Goal: Transaction & Acquisition: Purchase product/service

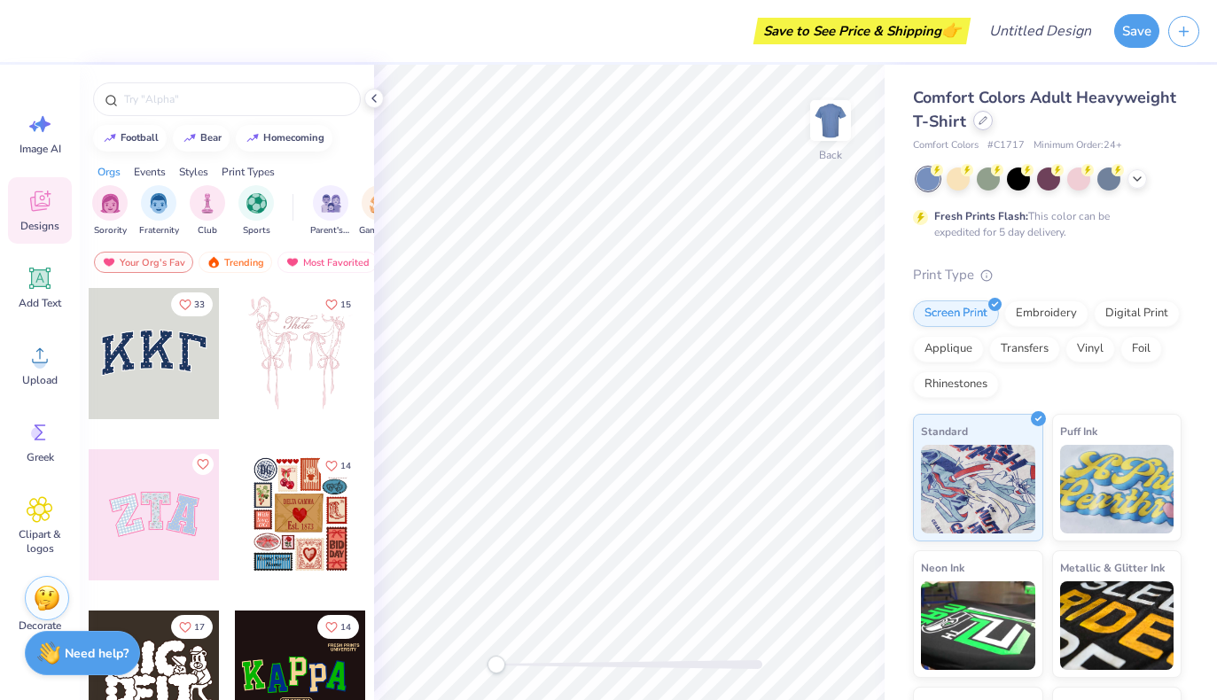
click at [974, 121] on div at bounding box center [982, 120] width 19 height 19
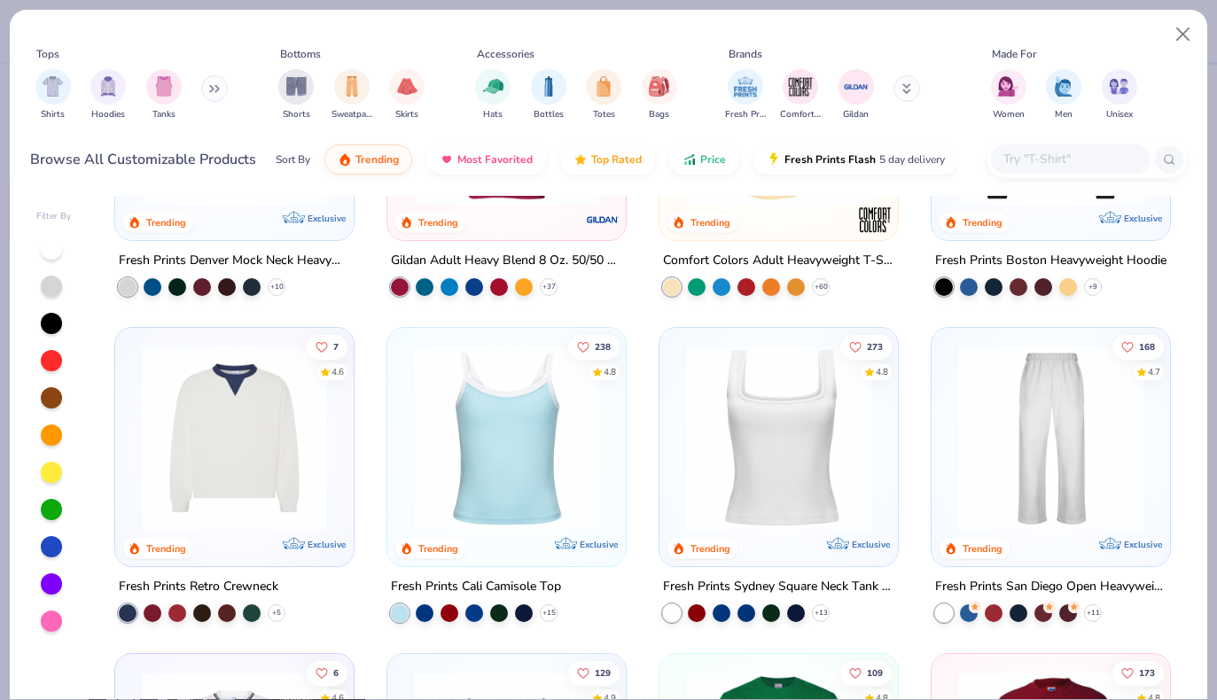
scroll to position [217, 0]
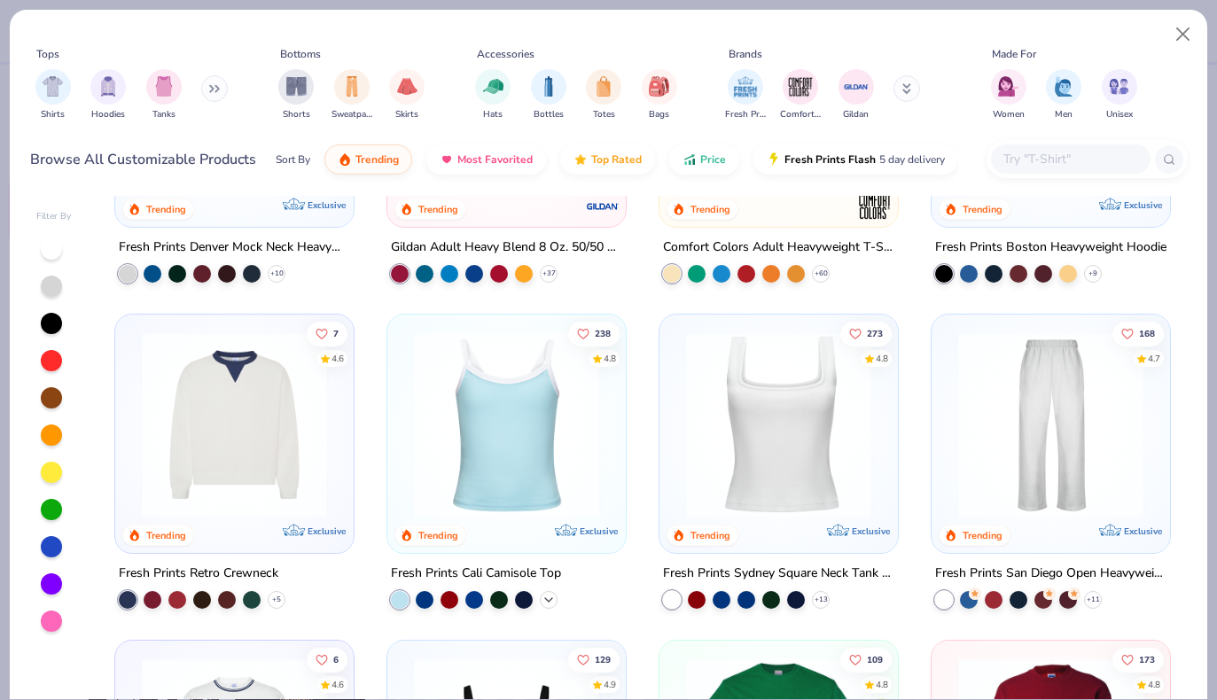
click at [554, 595] on icon at bounding box center [548, 600] width 14 height 14
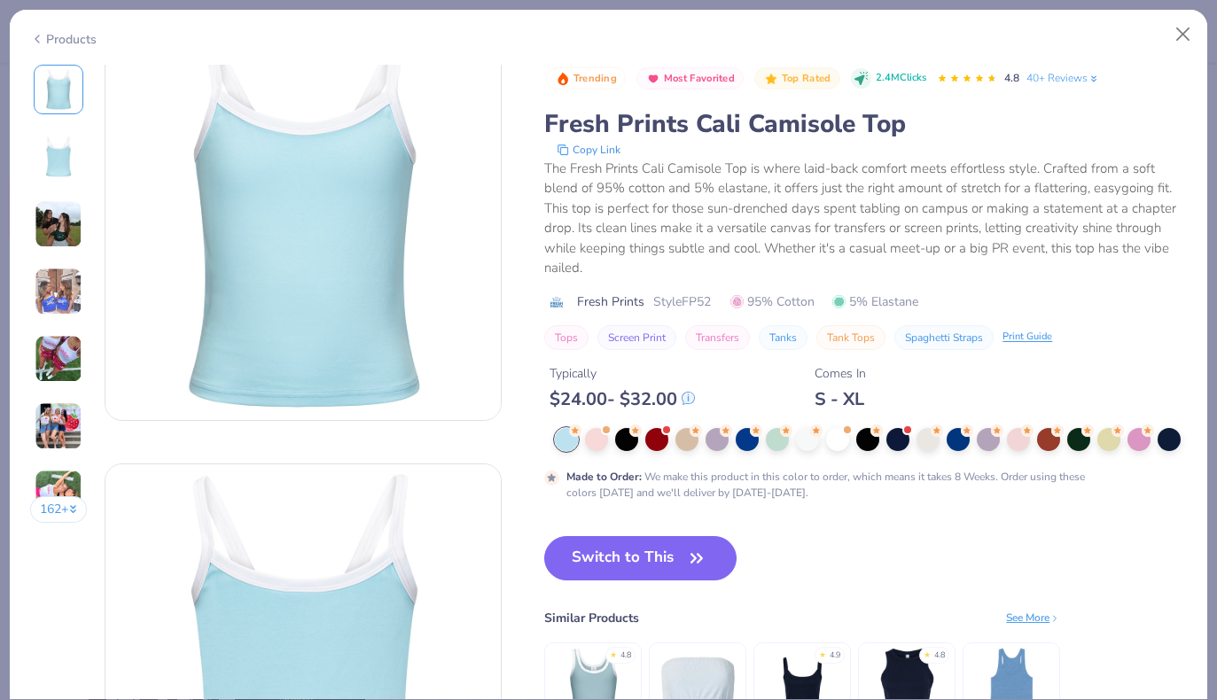
scroll to position [45, 0]
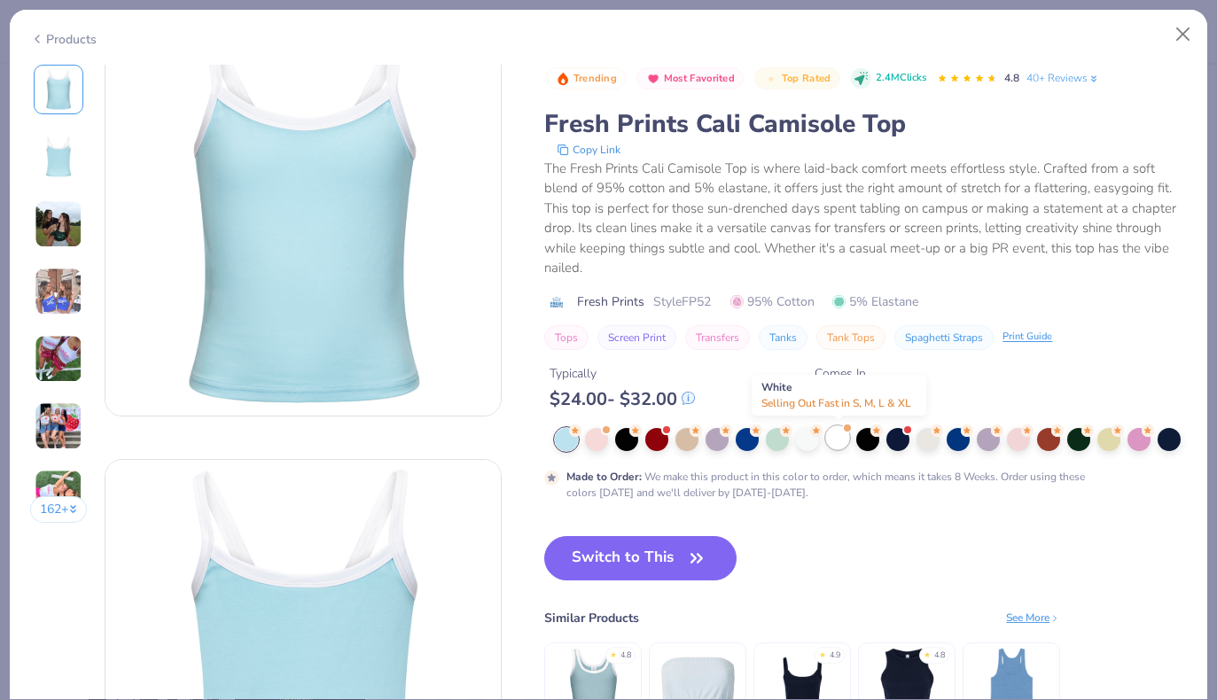
click at [834, 439] on div at bounding box center [837, 437] width 23 height 23
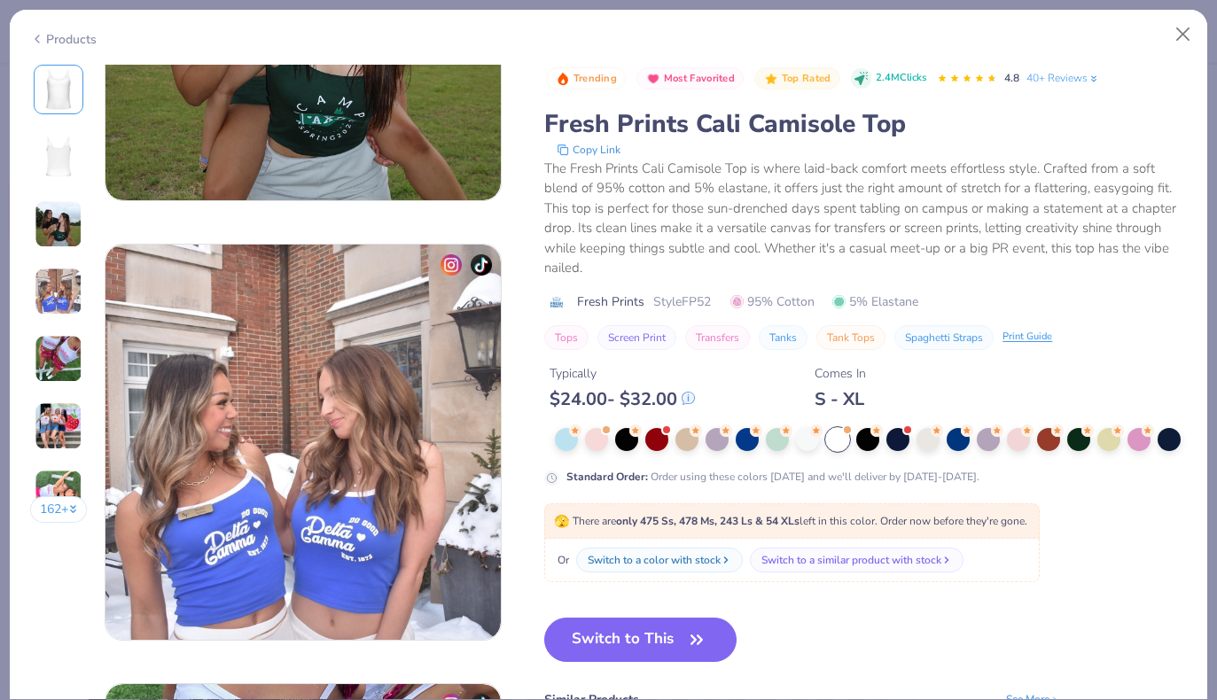
scroll to position [1140, 0]
click at [638, 636] on button "Switch to This" at bounding box center [640, 640] width 192 height 44
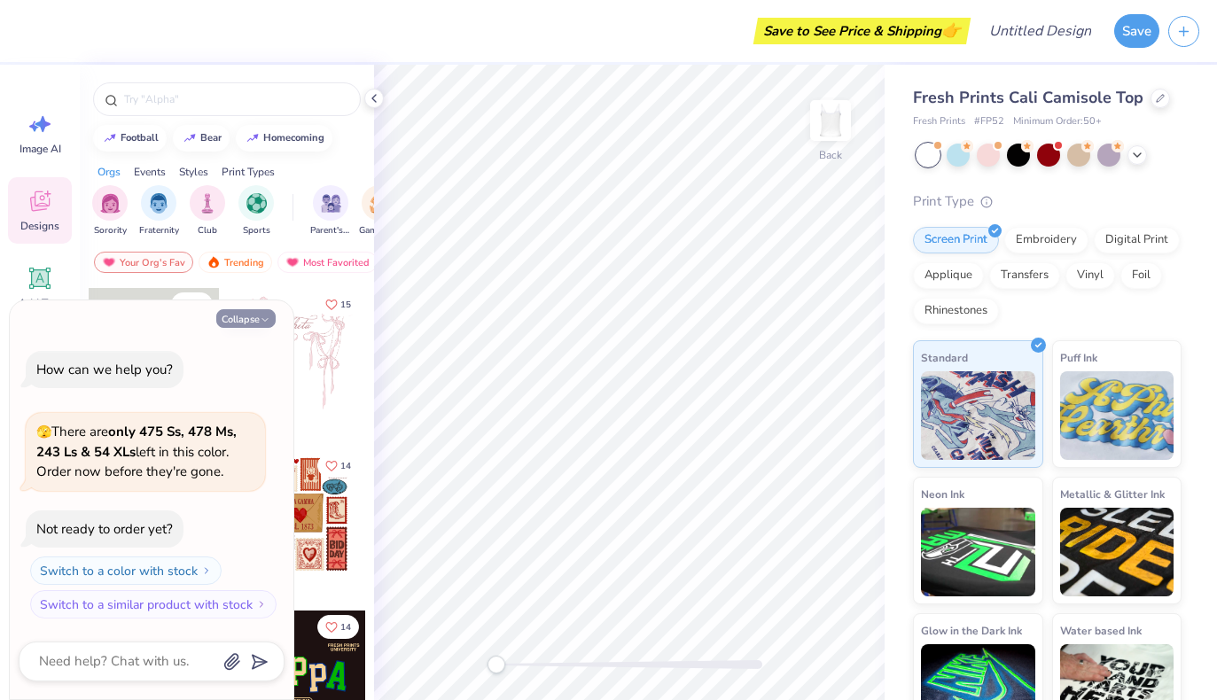
click at [258, 315] on button "Collapse" at bounding box center [245, 318] width 59 height 19
type textarea "x"
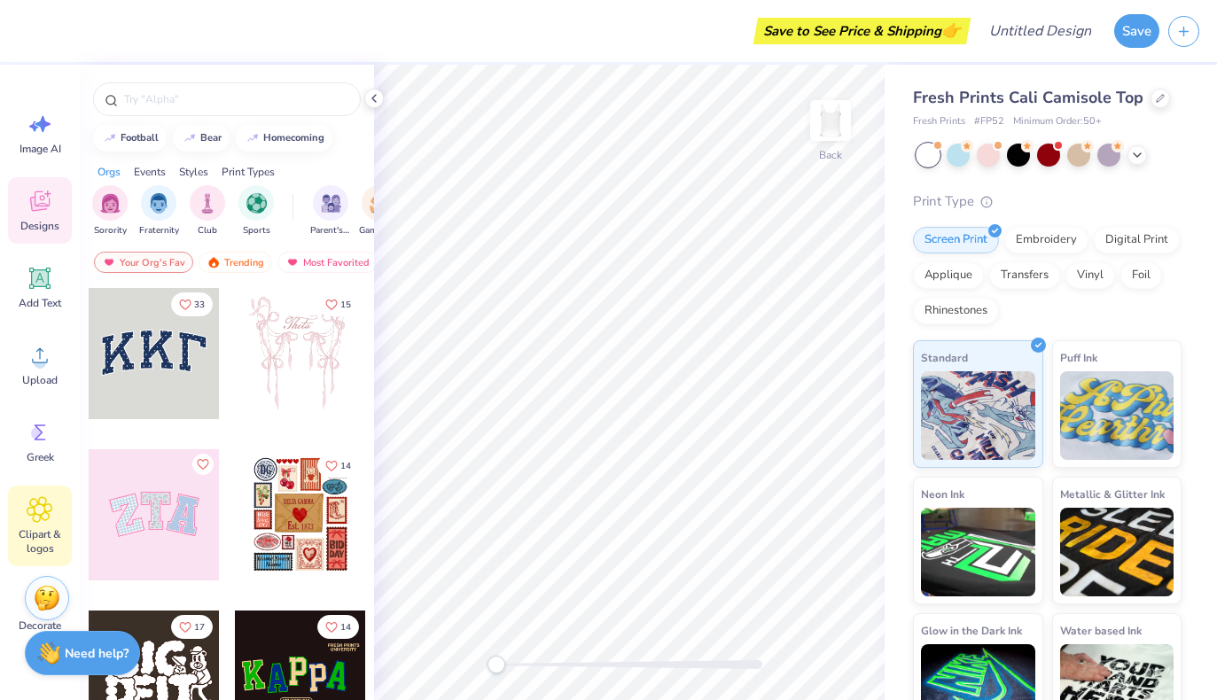
click at [37, 508] on icon at bounding box center [40, 509] width 11 height 11
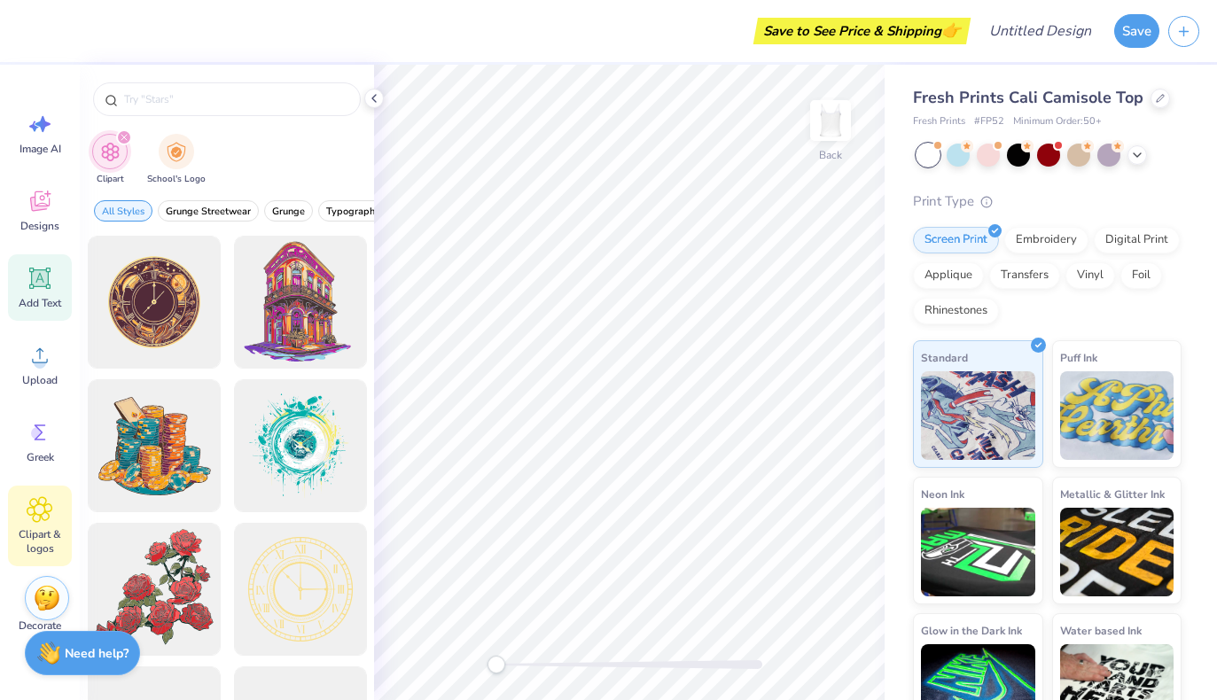
click at [35, 277] on icon at bounding box center [40, 278] width 17 height 17
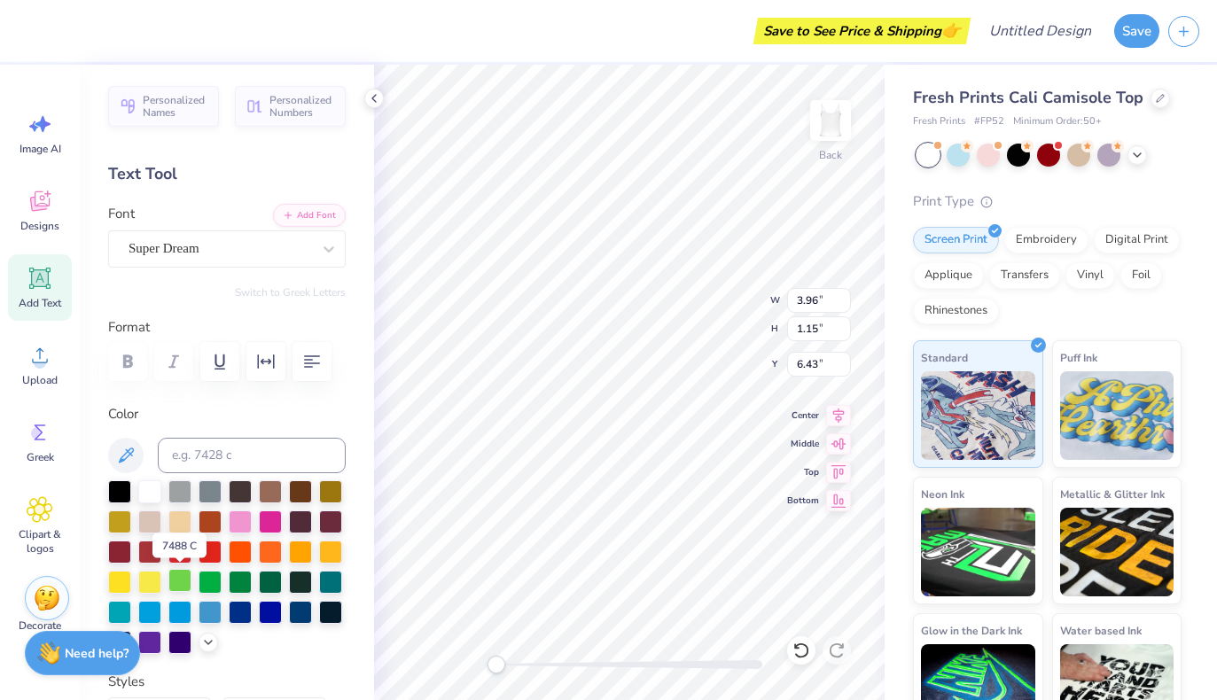
type textarea "Fancy"
click at [179, 572] on div at bounding box center [179, 580] width 23 height 23
click at [296, 248] on div "Super Dream" at bounding box center [220, 248] width 186 height 27
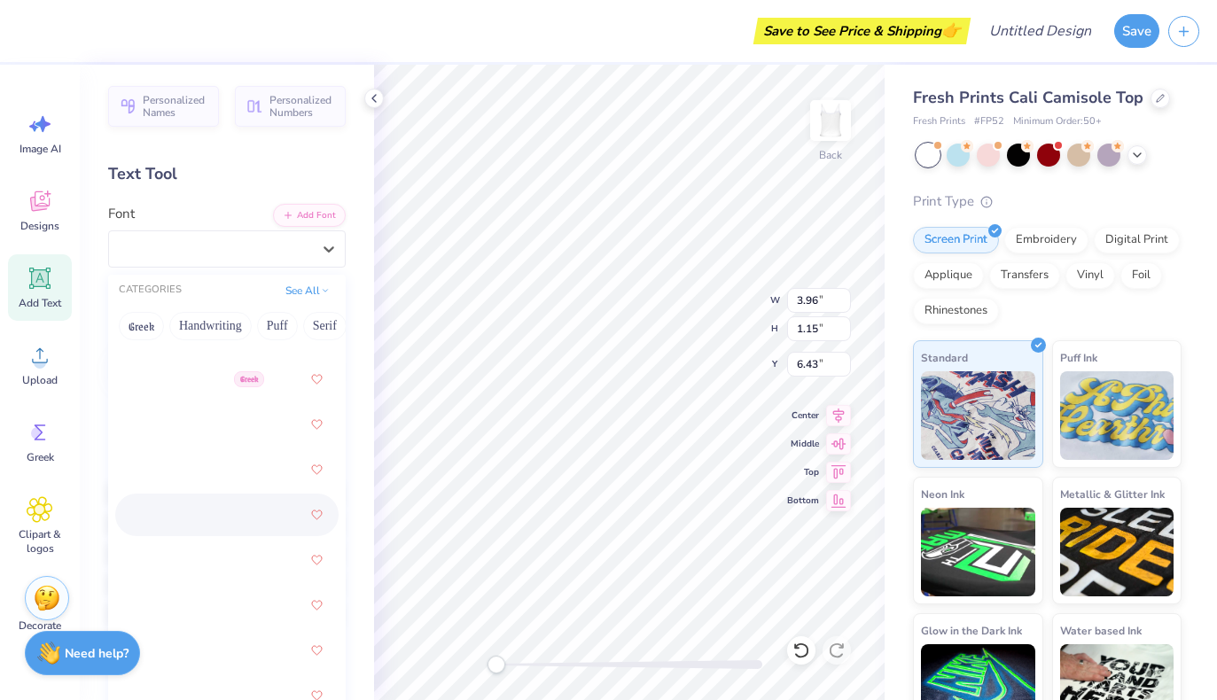
scroll to position [1783, 0]
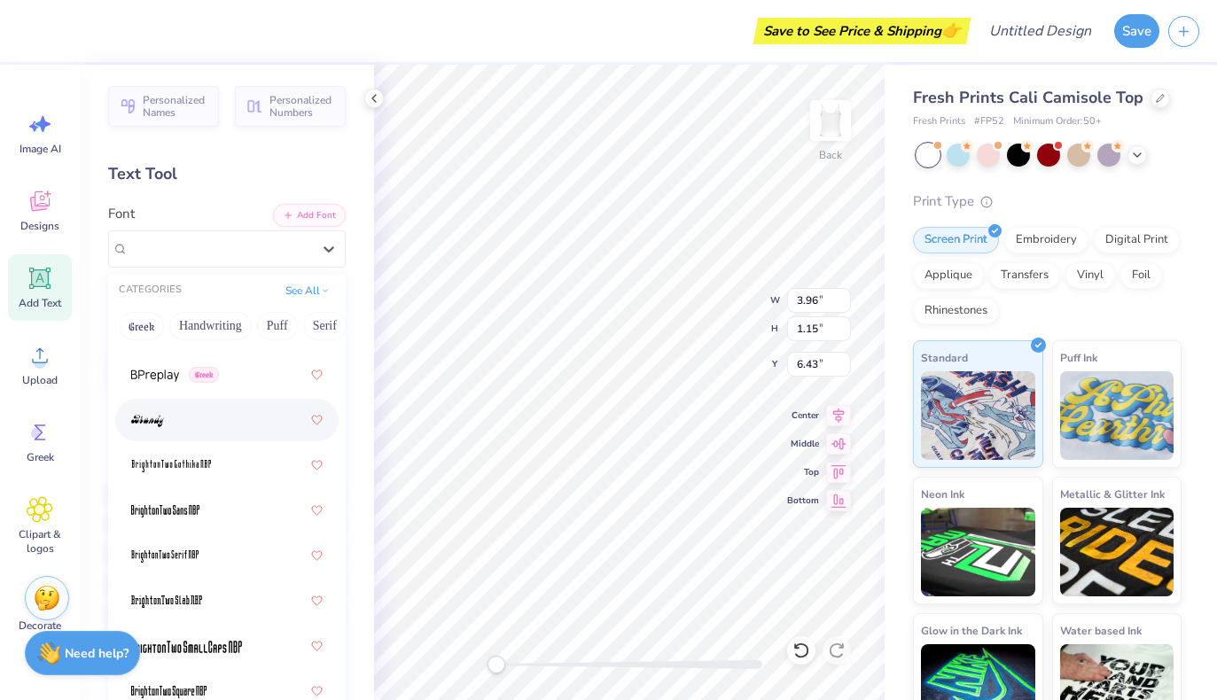
click at [199, 424] on div at bounding box center [226, 420] width 191 height 32
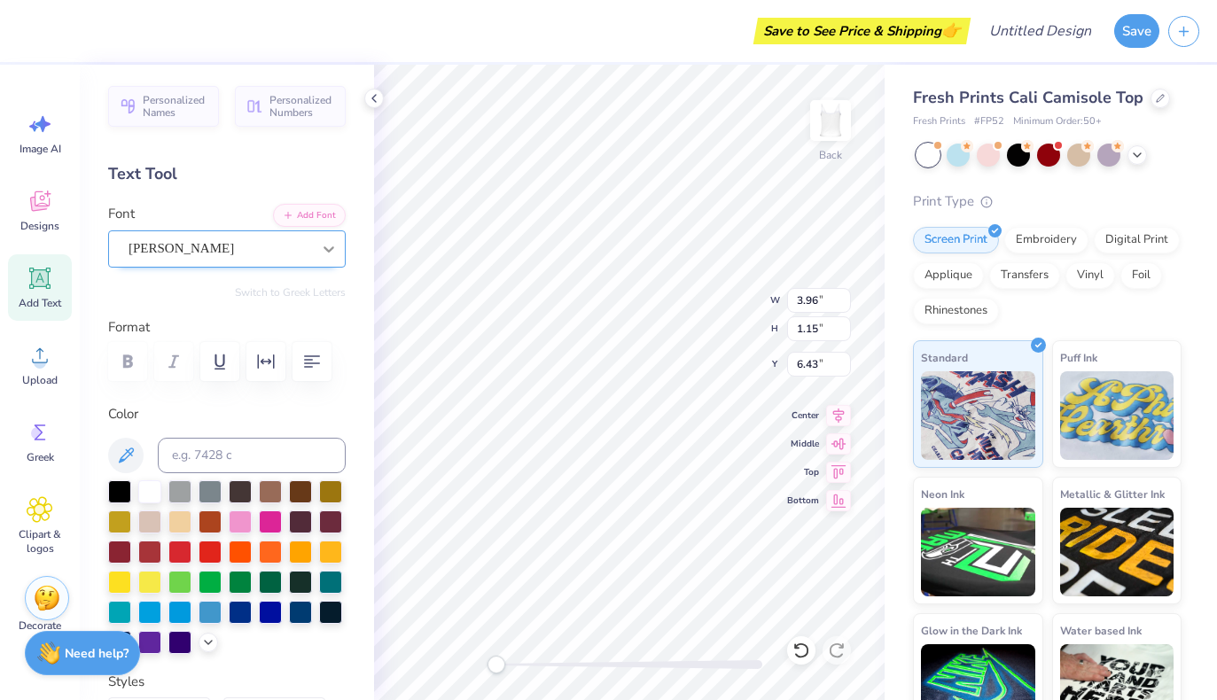
click at [323, 259] on div at bounding box center [329, 249] width 32 height 32
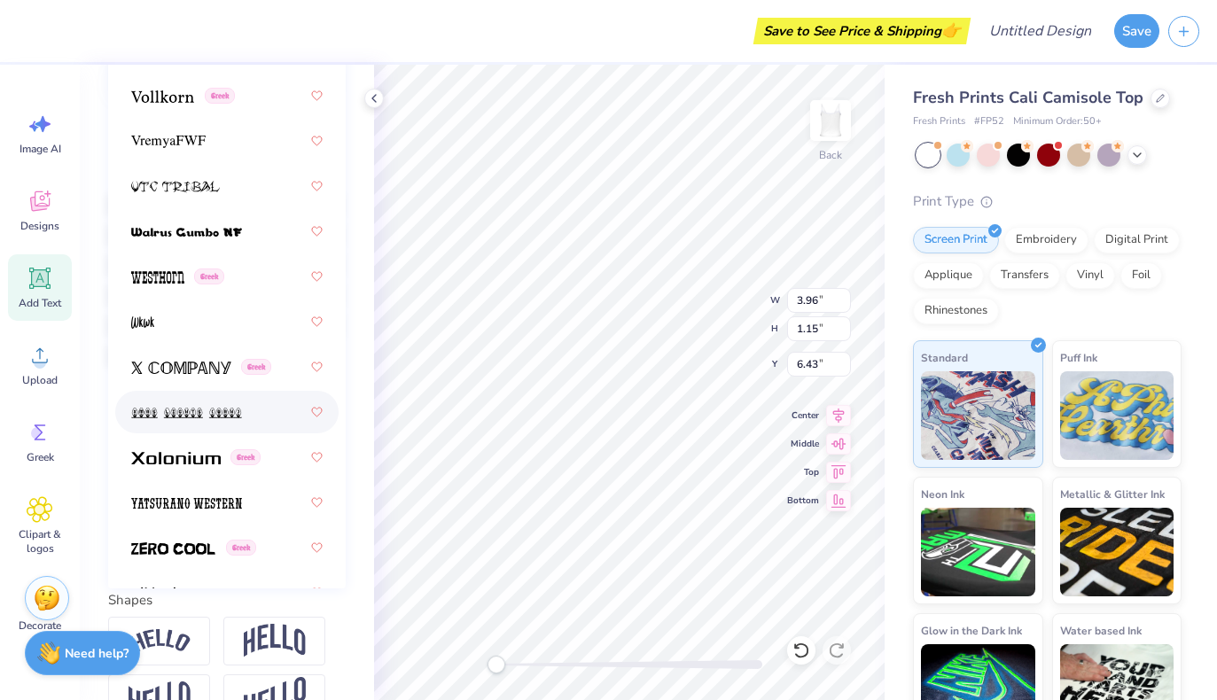
scroll to position [13523, 0]
click at [174, 650] on img at bounding box center [159, 641] width 62 height 24
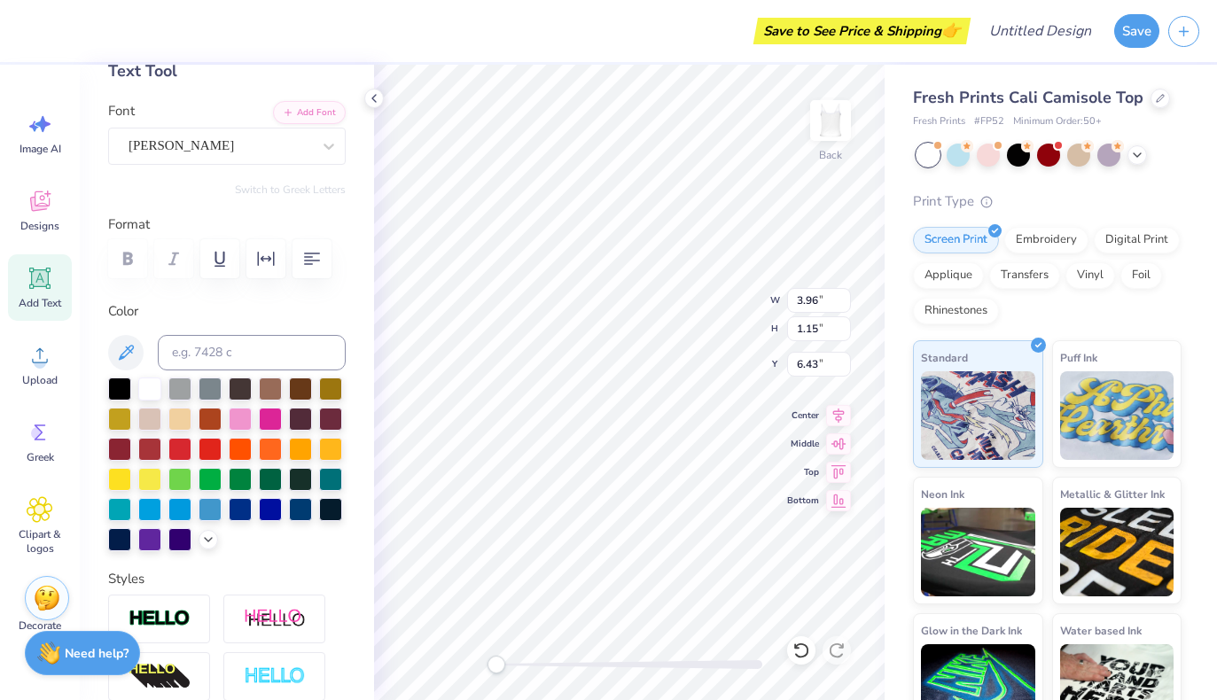
scroll to position [96, 0]
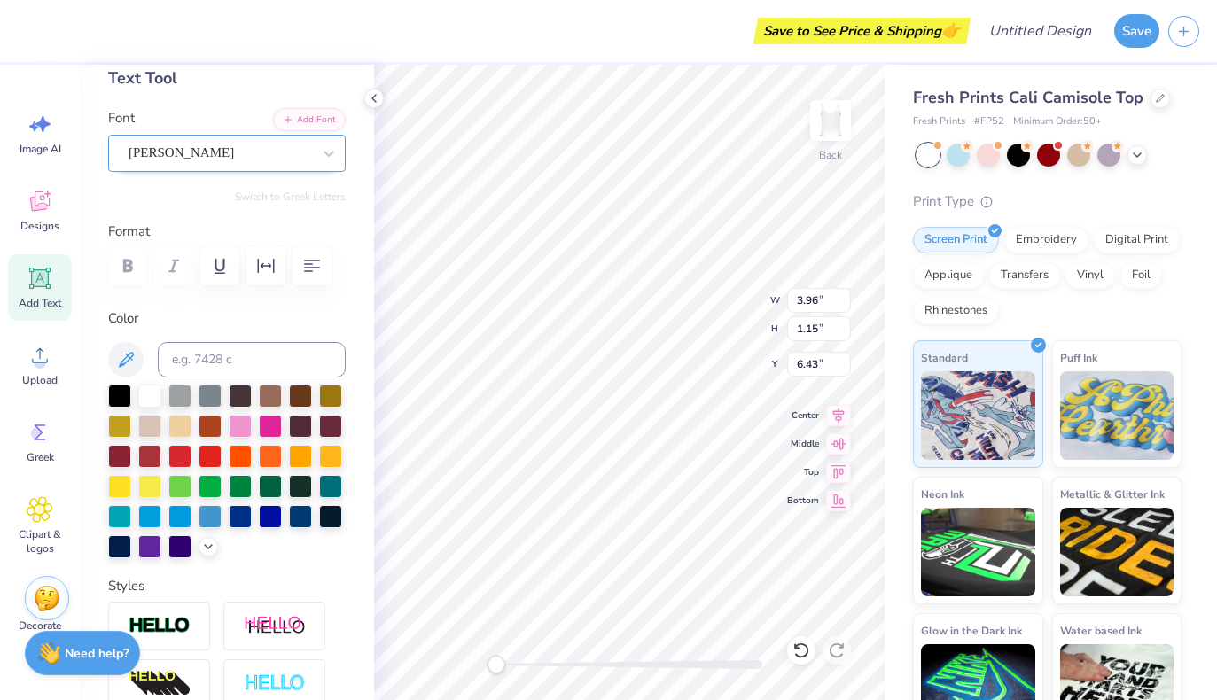
click at [222, 152] on div "[PERSON_NAME]" at bounding box center [220, 152] width 186 height 27
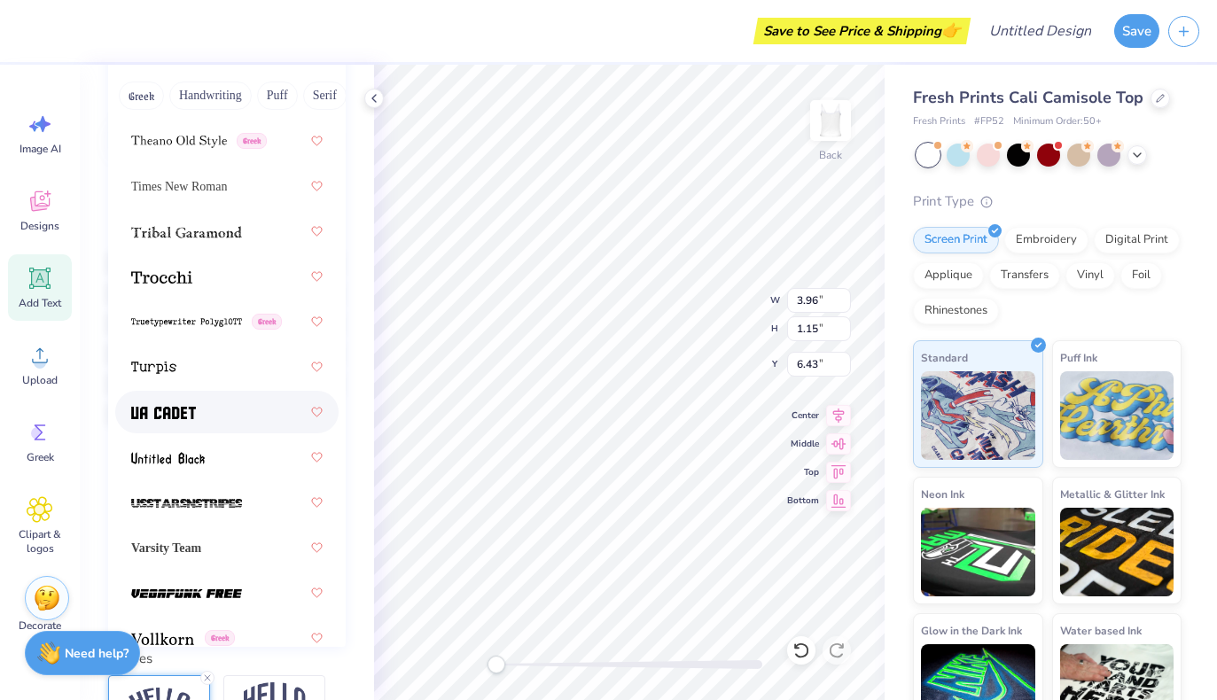
scroll to position [13037, 0]
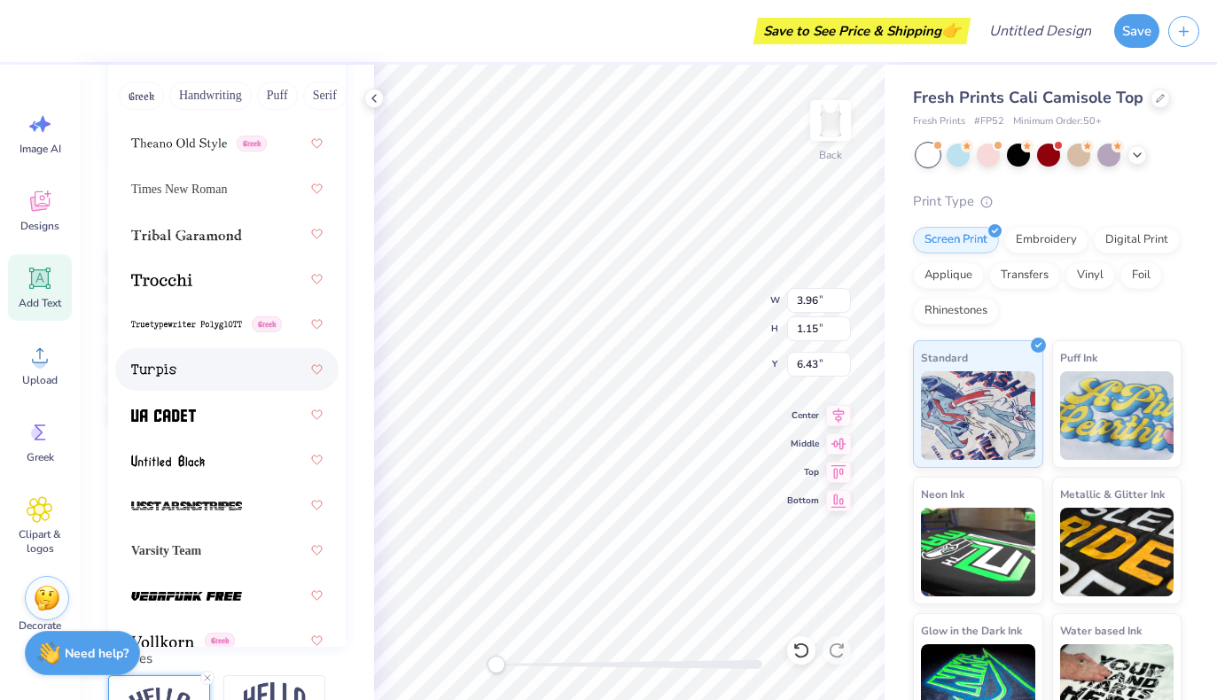
click at [206, 365] on div at bounding box center [226, 370] width 191 height 32
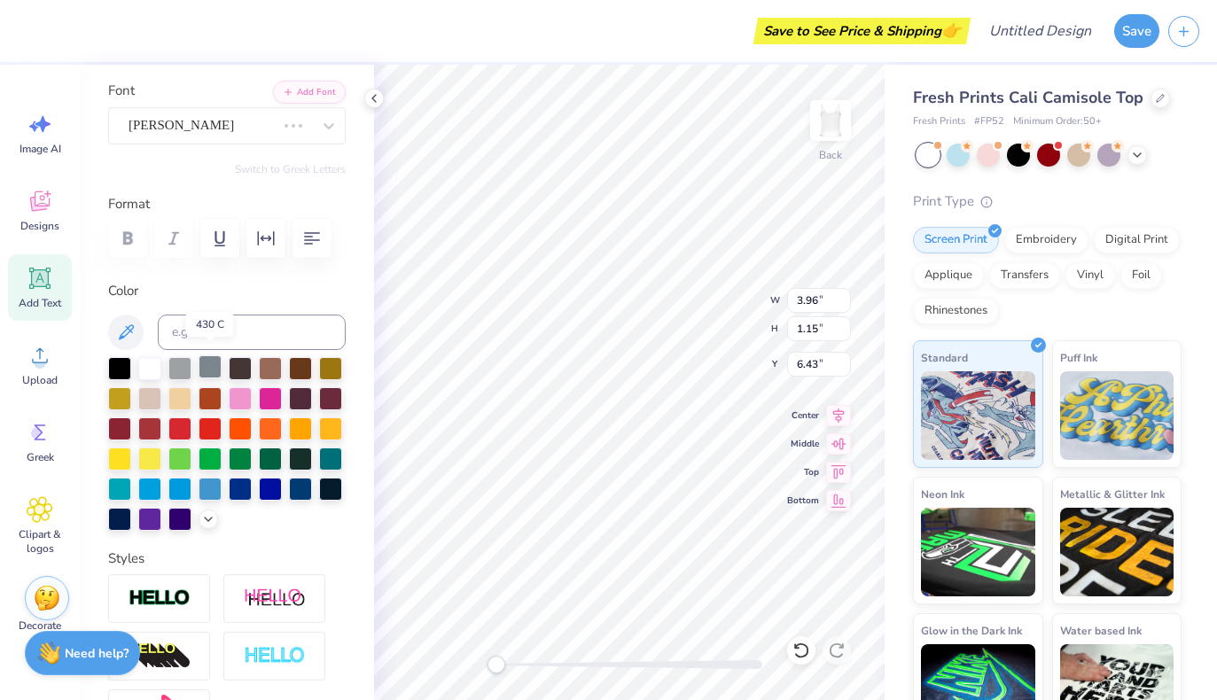
scroll to position [118, 0]
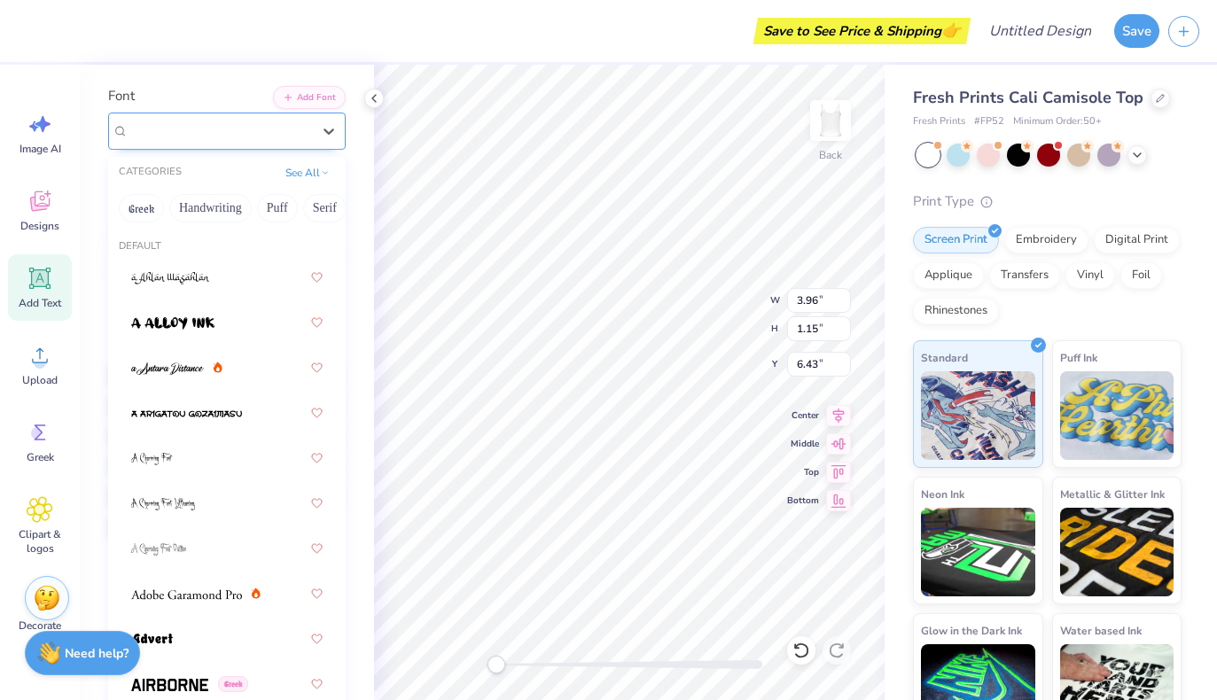
click at [253, 128] on div "Turpis" at bounding box center [220, 130] width 186 height 27
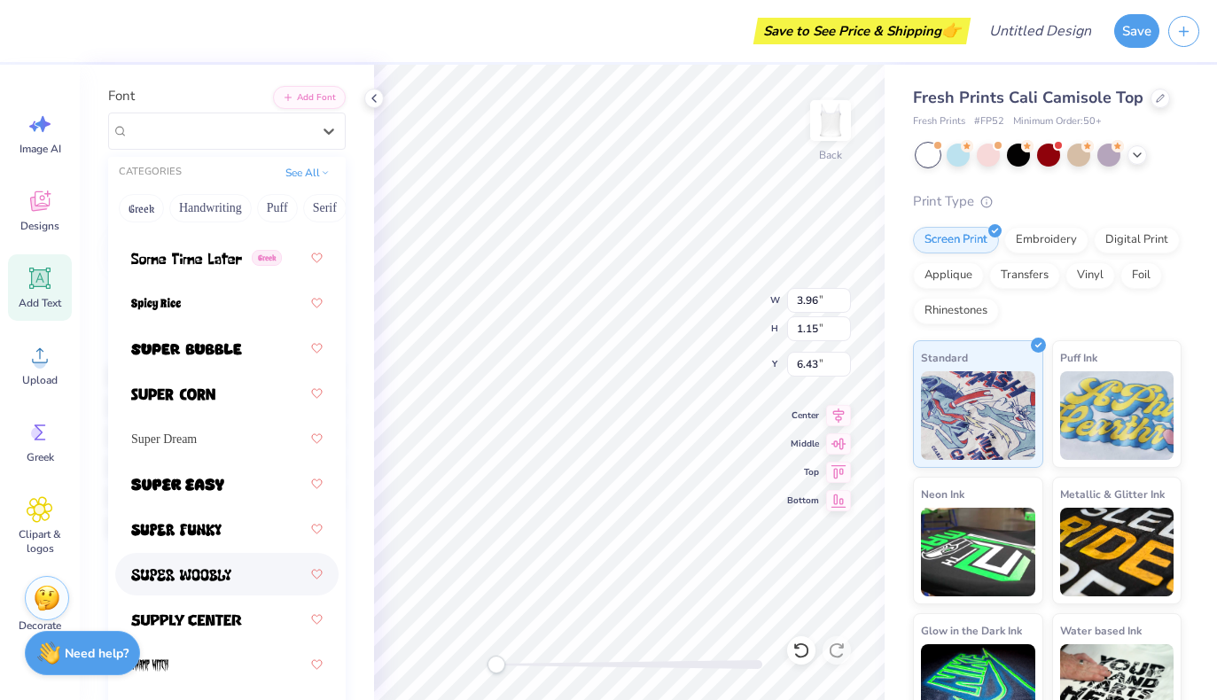
scroll to position [12126, 0]
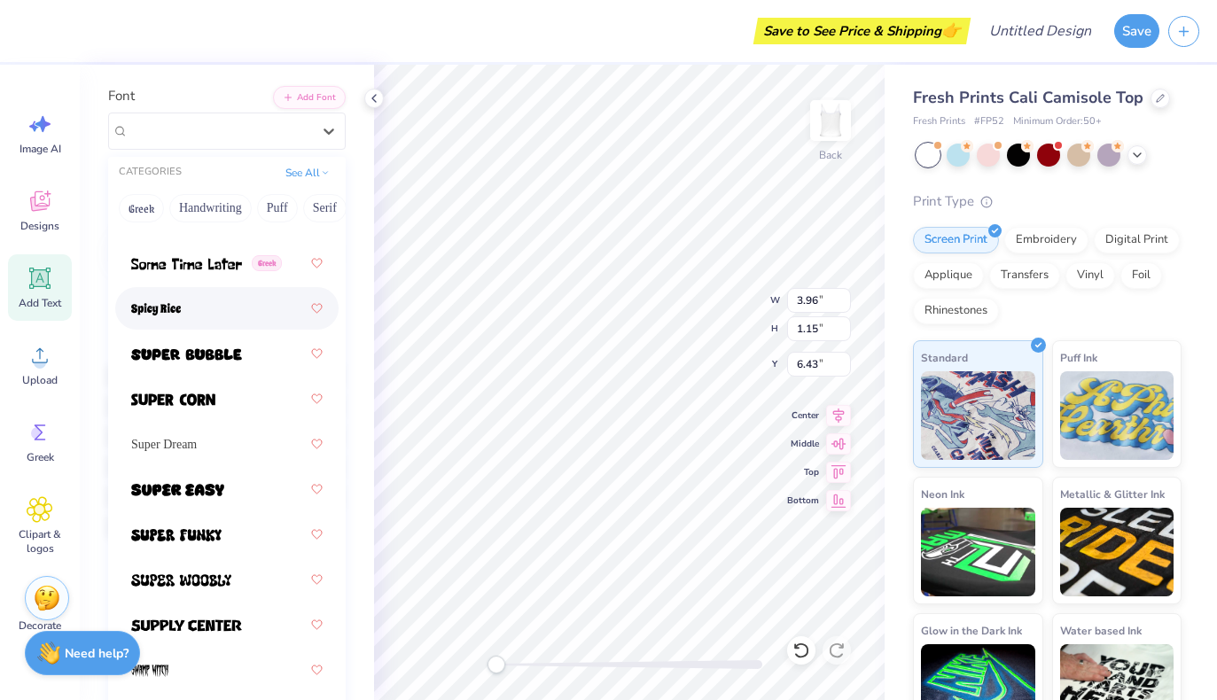
click at [188, 294] on div at bounding box center [226, 308] width 191 height 32
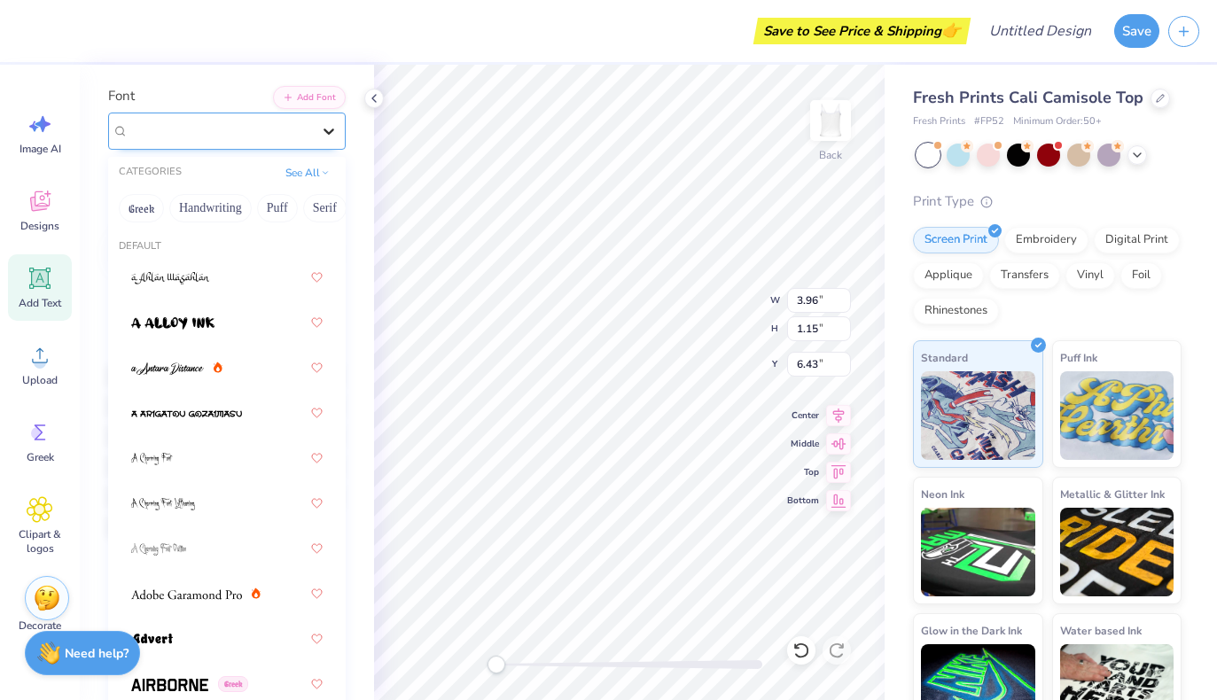
click at [323, 143] on div at bounding box center [329, 131] width 32 height 32
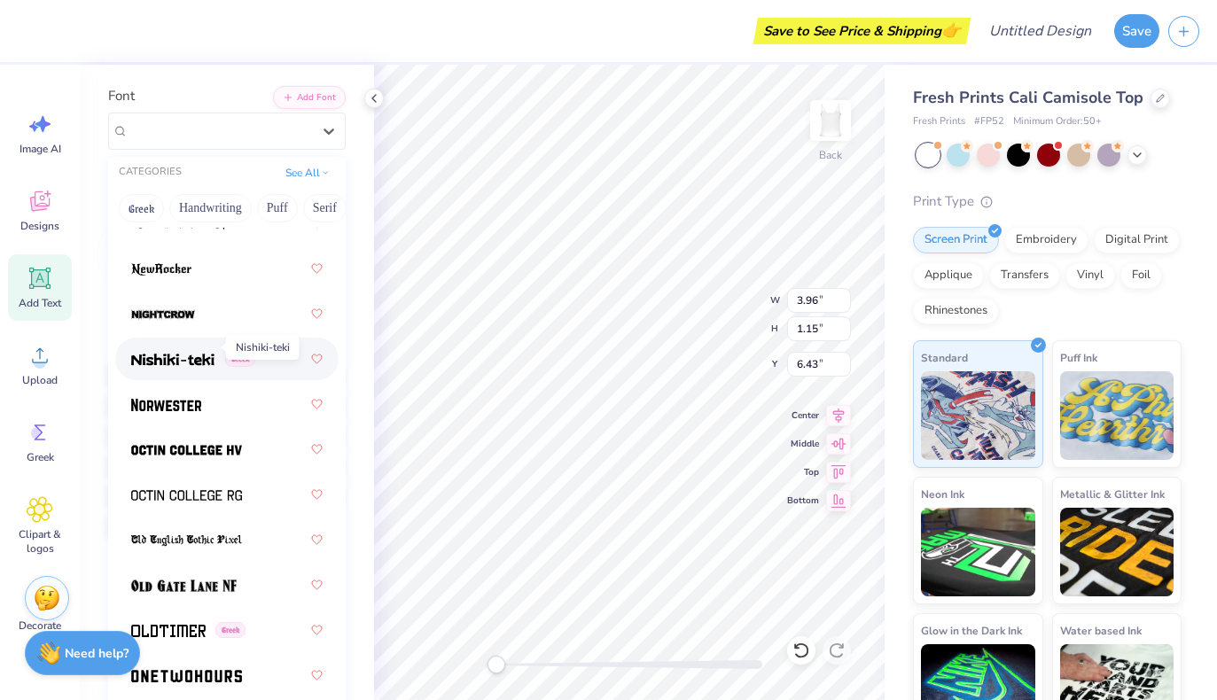
scroll to position [9694, 0]
